Goal: Task Accomplishment & Management: Complete application form

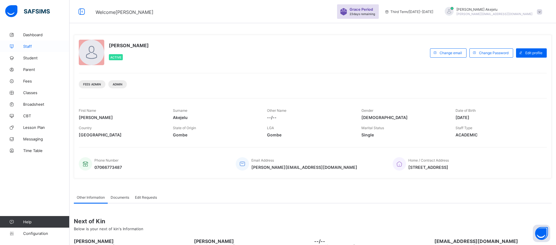
click at [28, 47] on span "Staff" at bounding box center [46, 46] width 46 height 5
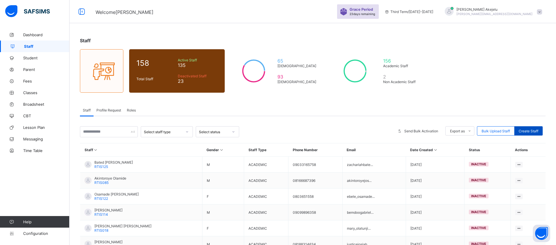
click at [530, 133] on span "Create Staff" at bounding box center [528, 131] width 20 height 4
select select "**"
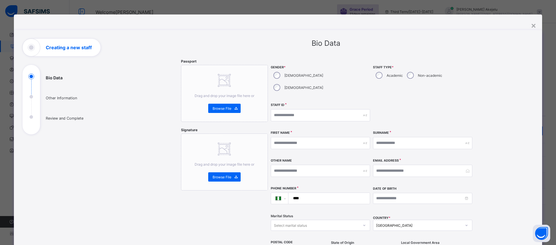
click at [62, 99] on ul "Bio Data Other Information Review and Complete" at bounding box center [66, 103] width 87 height 61
click at [48, 100] on ul "Bio Data Other Information Review and Complete" at bounding box center [66, 103] width 87 height 61
click at [59, 98] on ul "Bio Data Other Information Review and Complete" at bounding box center [66, 103] width 87 height 61
click at [64, 117] on ul "Bio Data Other Information Review and Complete" at bounding box center [66, 103] width 87 height 61
